Goal: Task Accomplishment & Management: Manage account settings

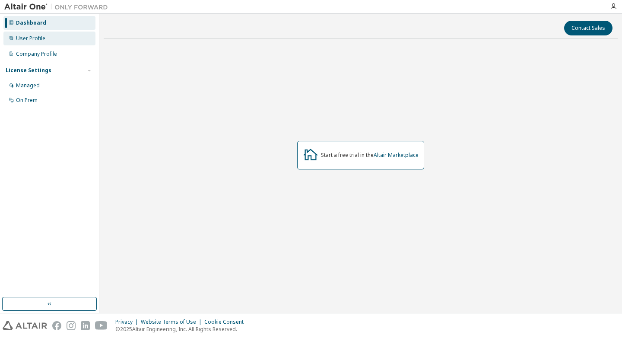
click at [71, 41] on div "User Profile" at bounding box center [49, 39] width 92 height 14
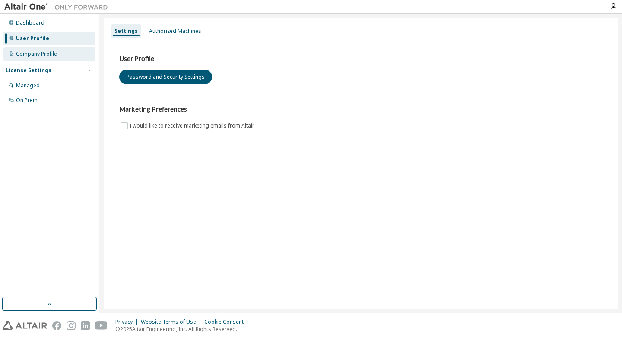
click at [71, 54] on div "Company Profile" at bounding box center [49, 54] width 92 height 14
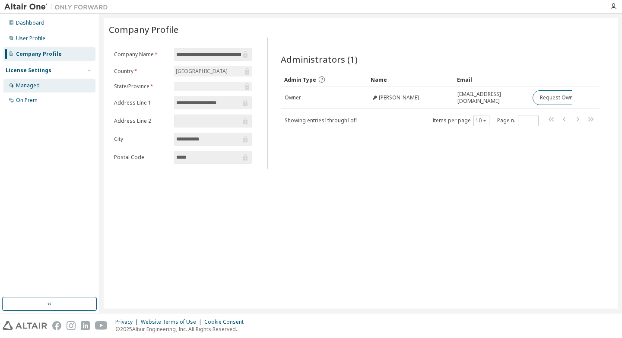
click at [44, 86] on div "Managed" at bounding box center [49, 86] width 92 height 14
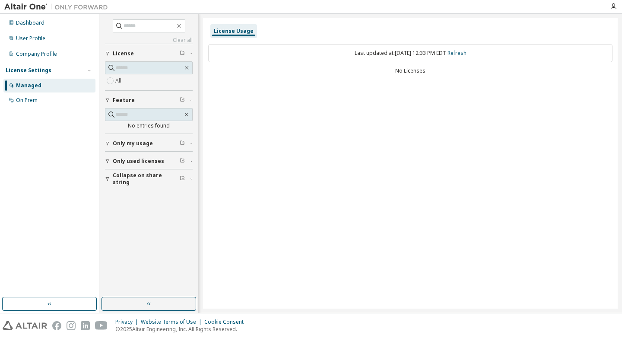
click at [127, 140] on span "Only my usage" at bounding box center [133, 143] width 40 height 7
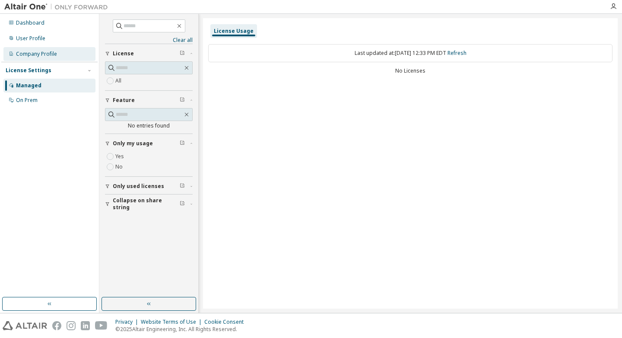
click at [51, 59] on div "Company Profile" at bounding box center [49, 54] width 92 height 14
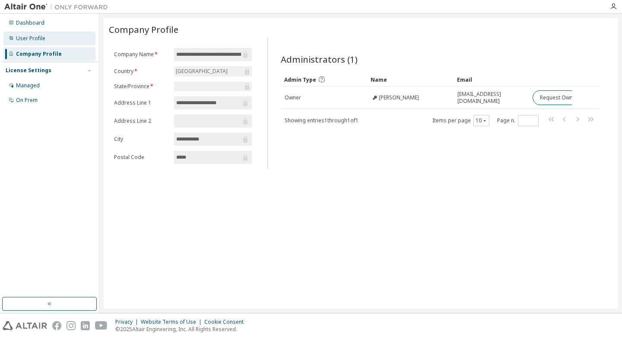
click at [51, 38] on div "User Profile" at bounding box center [49, 39] width 92 height 14
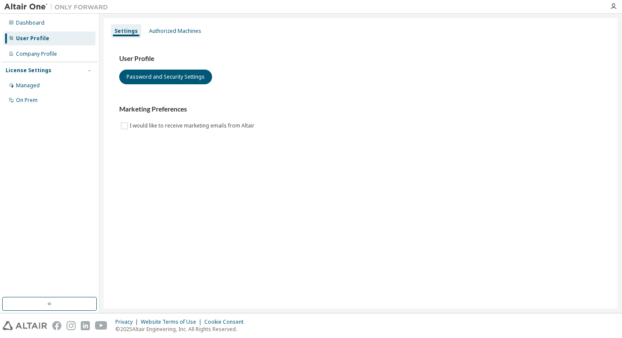
click at [16, 9] on img at bounding box center [58, 7] width 108 height 9
